Goal: Information Seeking & Learning: Learn about a topic

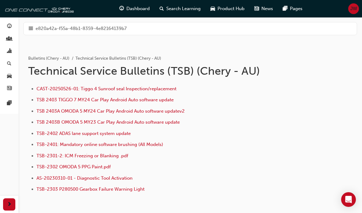
scroll to position [-3, 0]
click at [32, 30] on span "hamburger-icon" at bounding box center [31, 29] width 5 height 8
click at [33, 29] on span "hamburger-icon" at bounding box center [31, 29] width 5 height 8
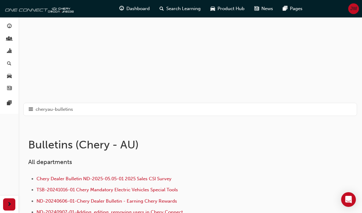
scroll to position [36, 0]
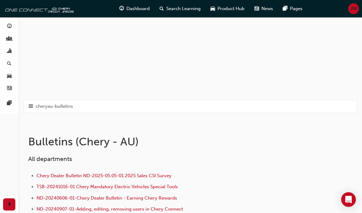
click at [30, 108] on span "hamburger-icon" at bounding box center [31, 107] width 5 height 8
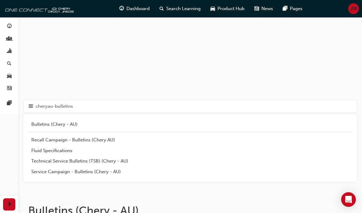
click at [36, 173] on div "Service Campaign - Bulletins (Chery - AU)" at bounding box center [189, 172] width 317 height 7
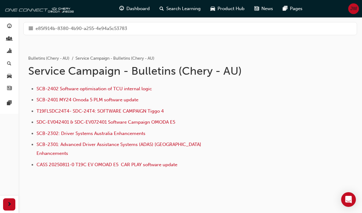
click at [50, 90] on span "SCB-2402 Software optimisation of TCU internal logic" at bounding box center [93, 89] width 115 height 6
click at [32, 30] on span "hamburger-icon" at bounding box center [31, 29] width 5 height 8
